Goal: Check status: Check status

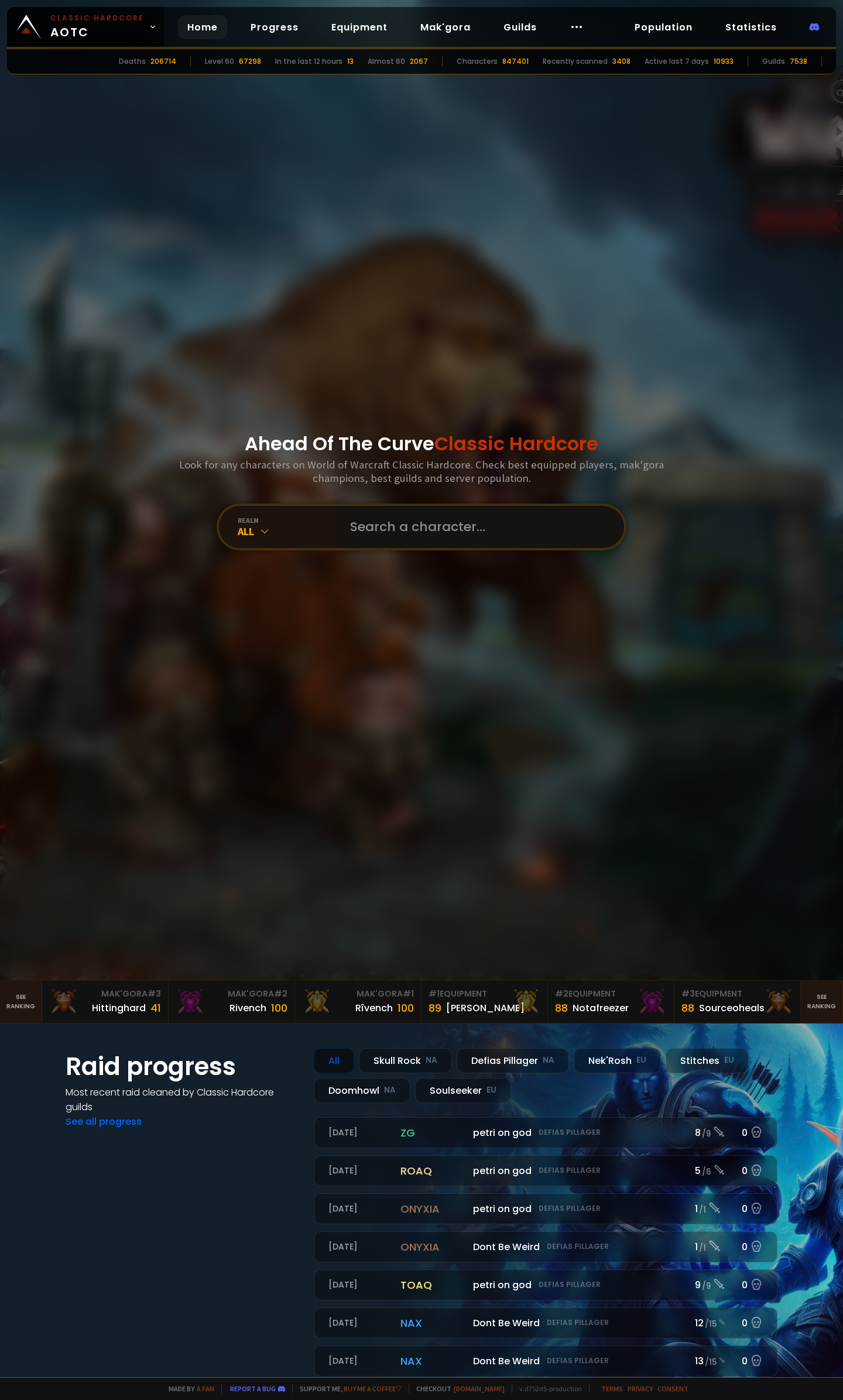
click at [360, 522] on input "text" at bounding box center [476, 527] width 267 height 42
click at [274, 528] on div "All" at bounding box center [287, 531] width 99 height 13
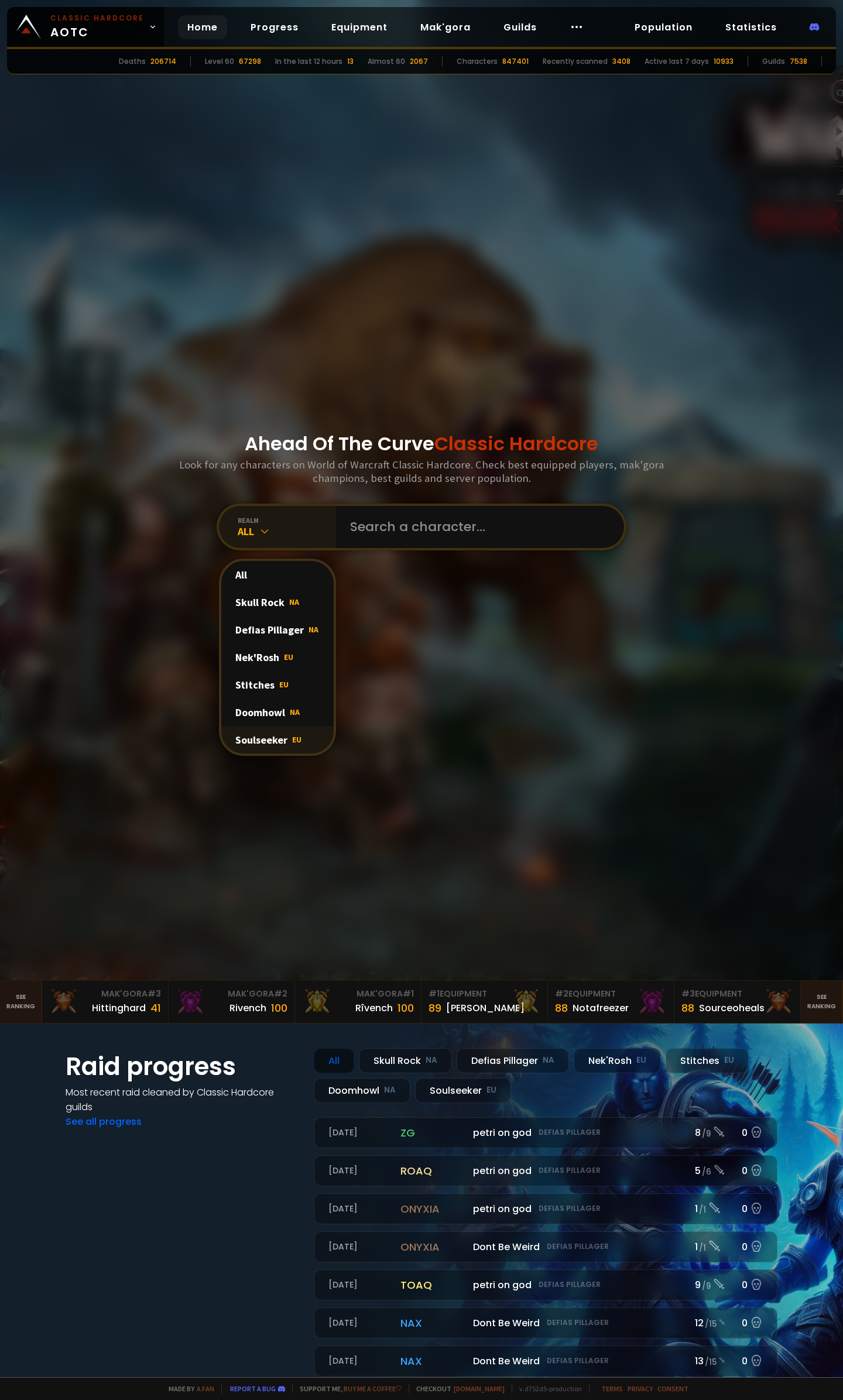
click at [259, 745] on div "Soulseeker EU" at bounding box center [277, 739] width 113 height 27
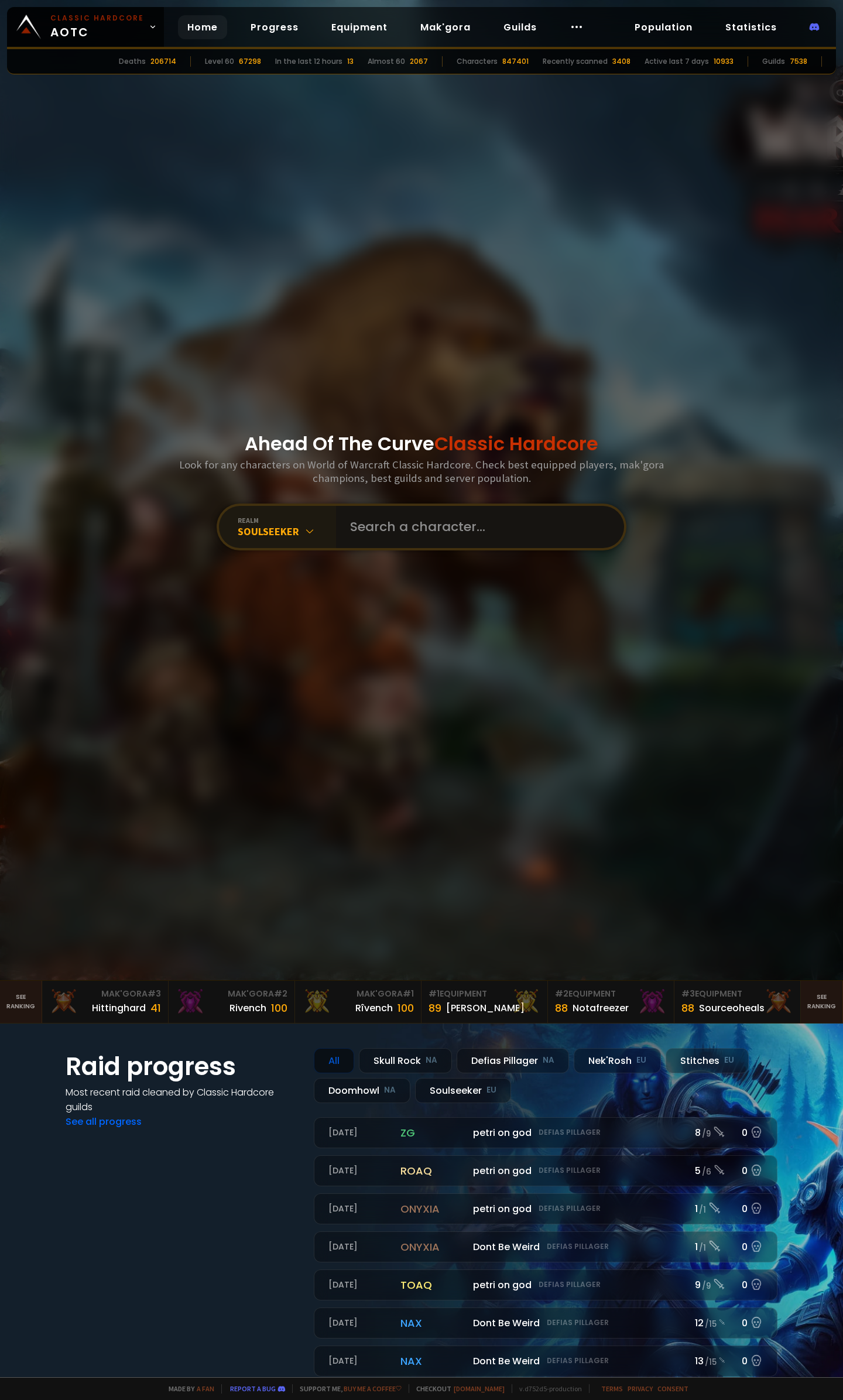
click at [374, 533] on input "text" at bounding box center [476, 527] width 267 height 42
type input "patlin"
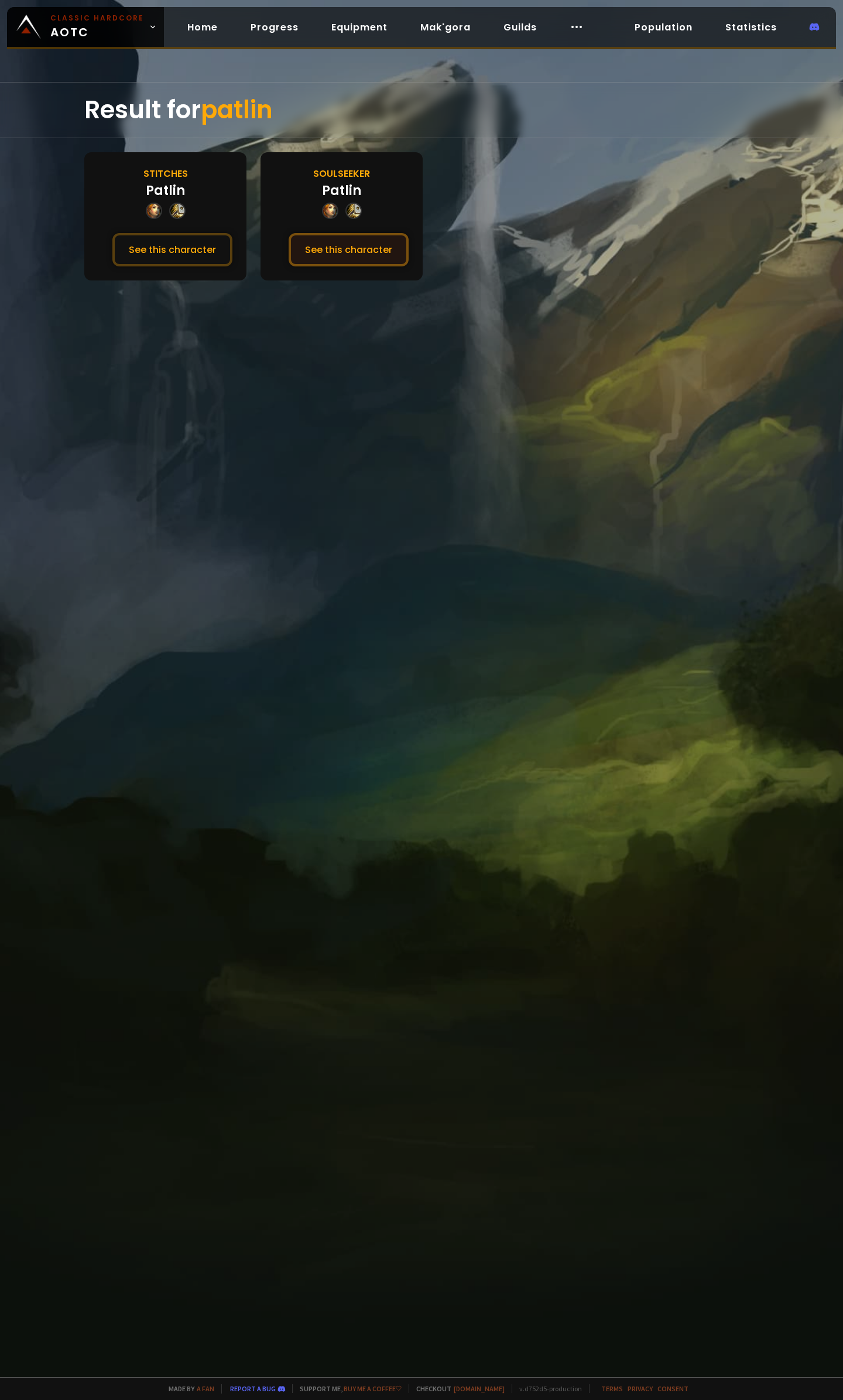
click at [349, 243] on button "See this character" at bounding box center [348, 250] width 120 height 33
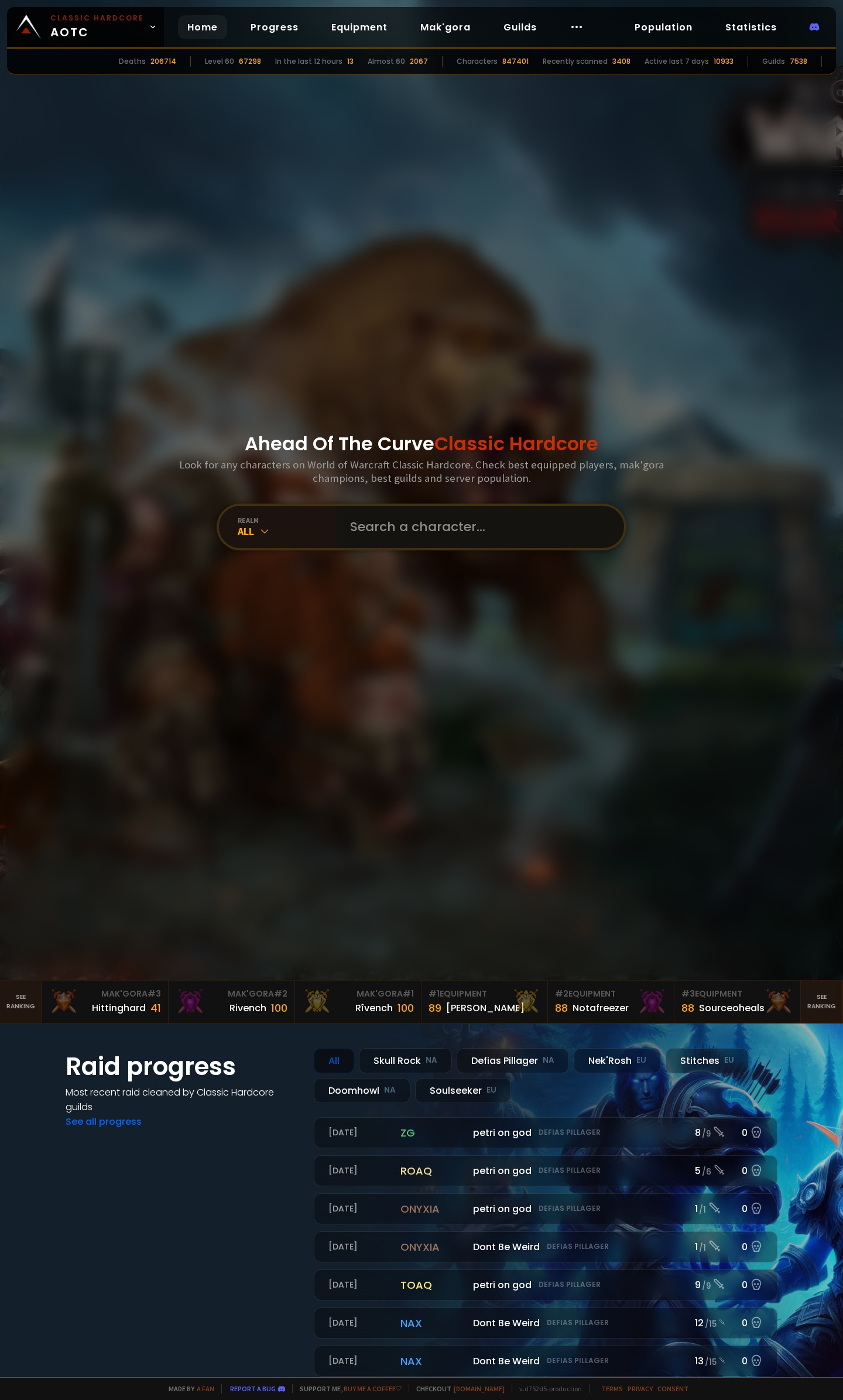
click at [376, 536] on input "text" at bounding box center [476, 527] width 267 height 42
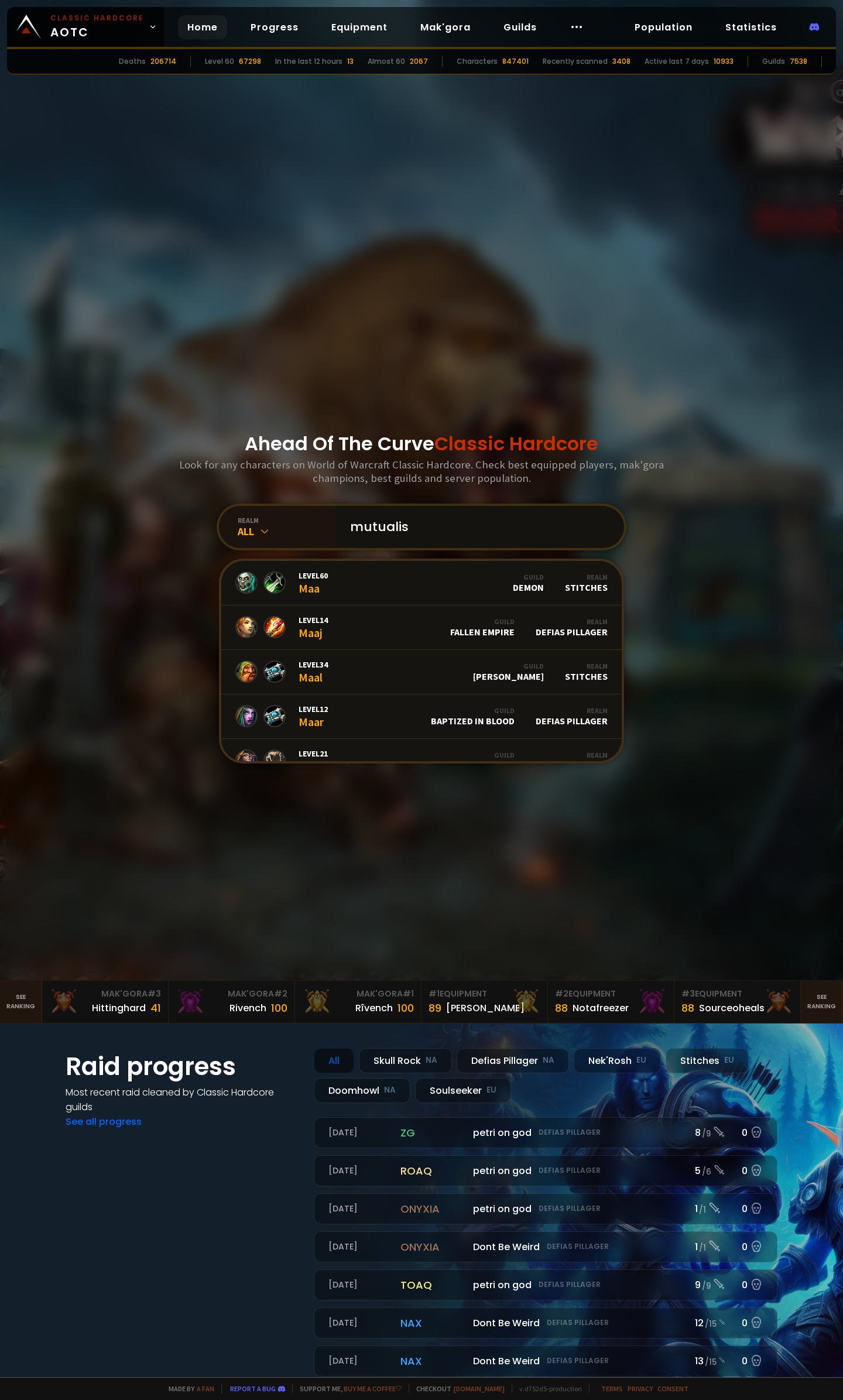
type input "mutualist"
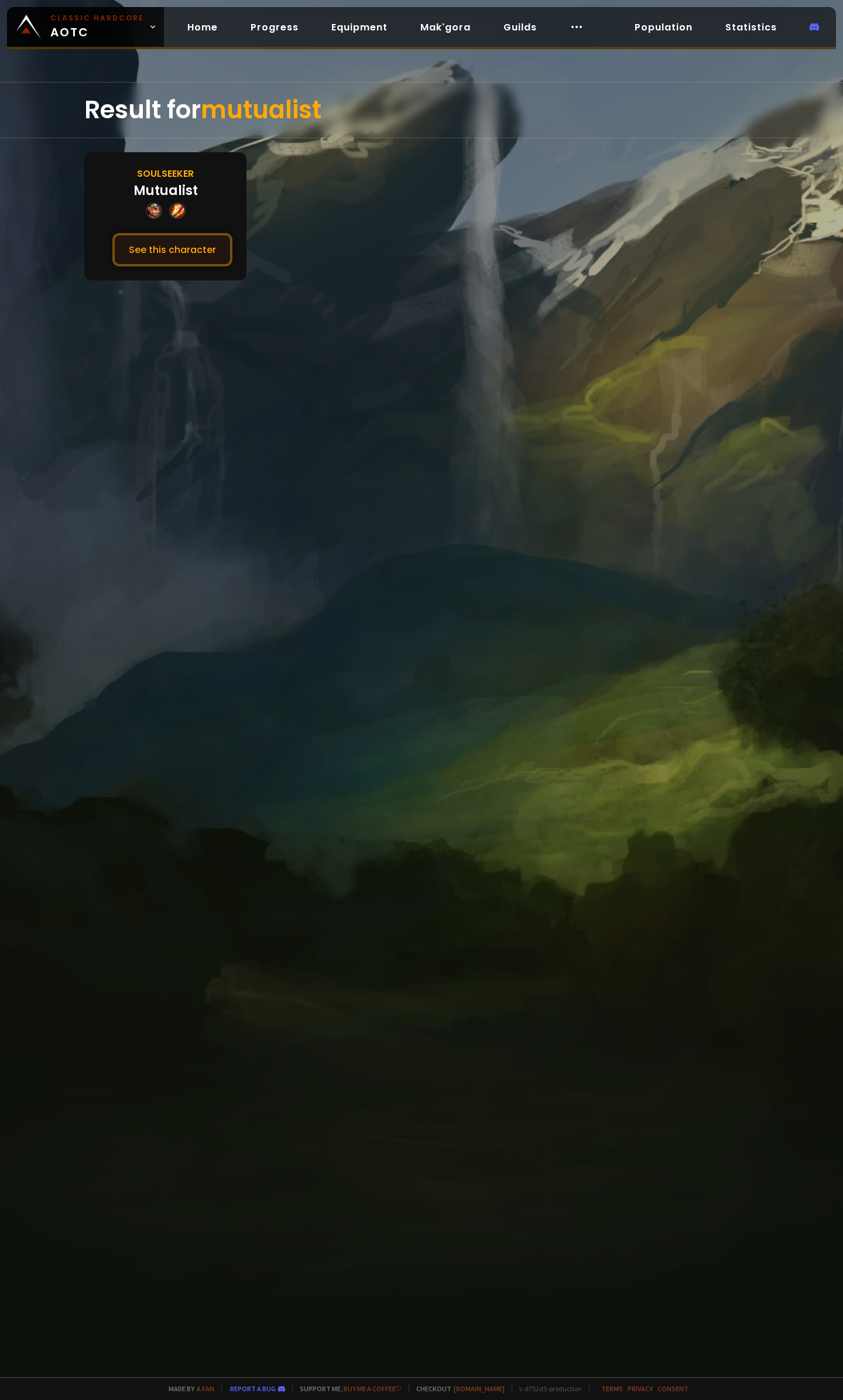
click at [176, 256] on button "See this character" at bounding box center [172, 250] width 120 height 33
